Goal: Task Accomplishment & Management: Complete application form

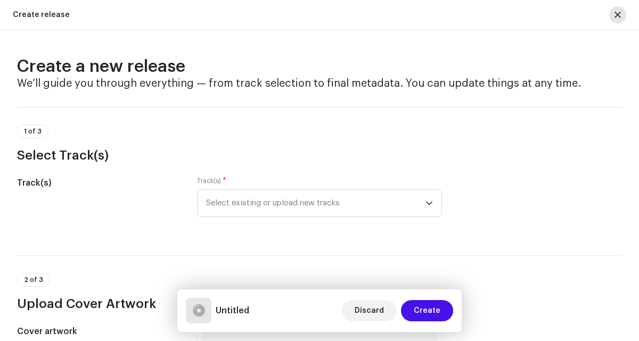
click at [619, 11] on span "button" at bounding box center [617, 15] width 6 height 9
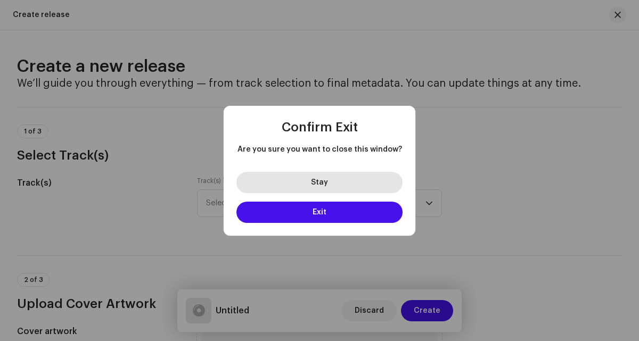
click at [307, 183] on button "Stay" at bounding box center [319, 182] width 166 height 21
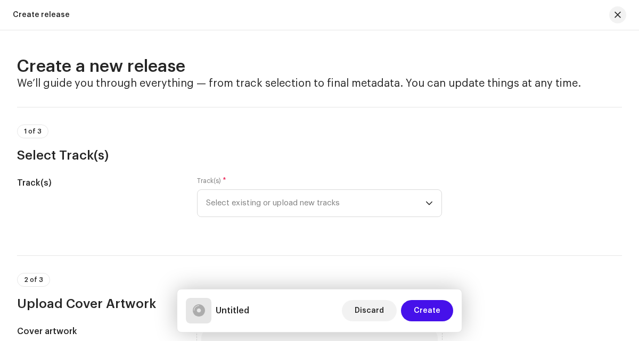
click at [614, 23] on div "Create release" at bounding box center [319, 15] width 639 height 30
click at [622, 9] on button "button" at bounding box center [617, 14] width 17 height 17
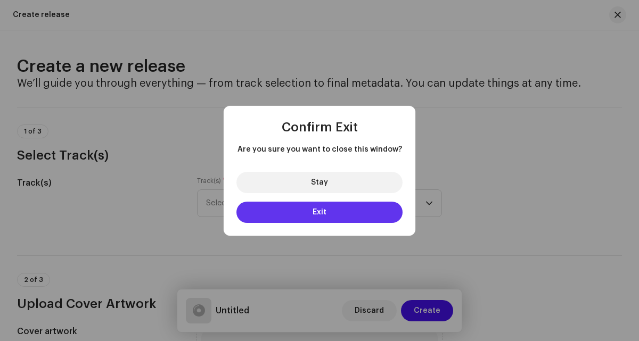
click at [319, 215] on span "Exit" at bounding box center [319, 212] width 14 height 7
